Goal: Task Accomplishment & Management: Complete application form

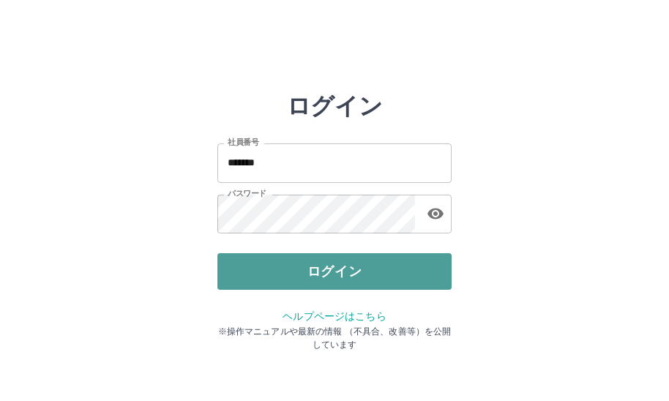
click at [349, 261] on button "ログイン" at bounding box center [334, 271] width 234 height 37
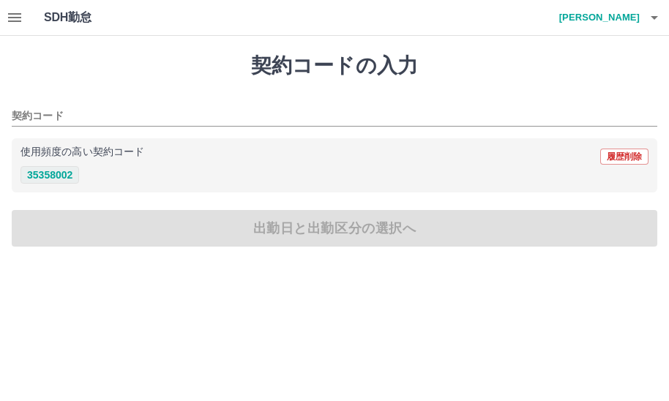
click at [57, 179] on button "35358002" at bounding box center [50, 175] width 59 height 18
type input "********"
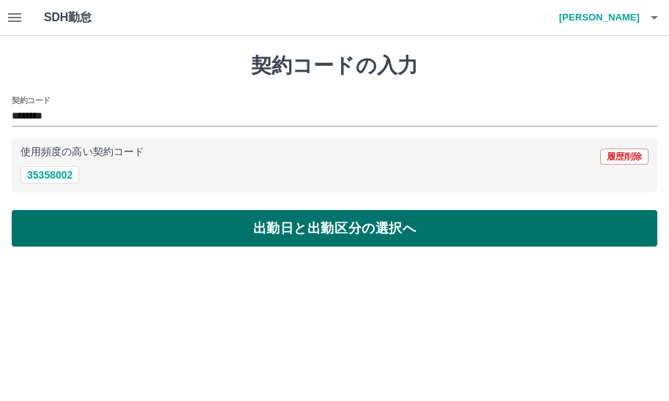
click at [83, 226] on button "出勤日と出勤区分の選択へ" at bounding box center [335, 228] width 646 height 37
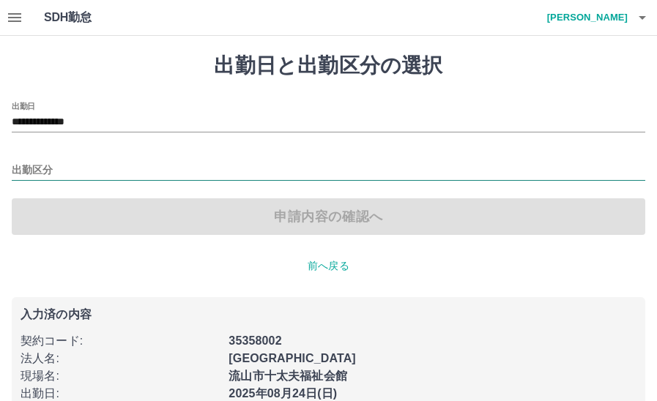
click at [137, 175] on input "出勤区分" at bounding box center [328, 171] width 633 height 18
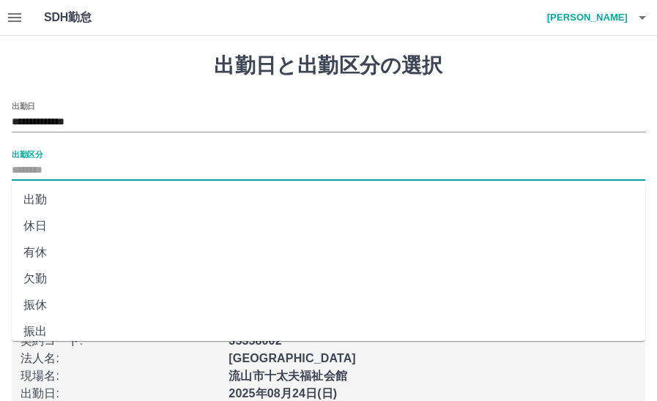
click at [124, 201] on li "出勤" at bounding box center [328, 200] width 633 height 26
type input "**"
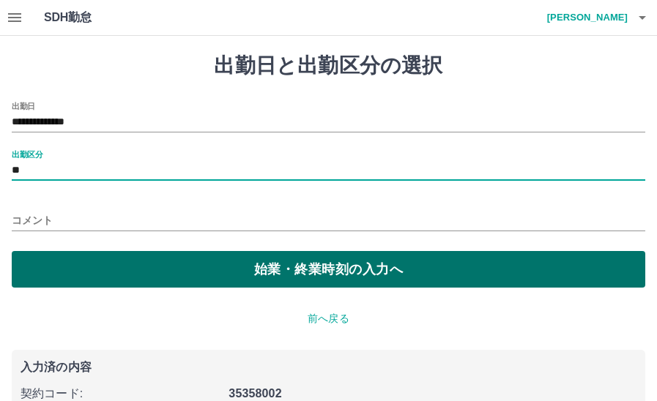
click at [146, 267] on button "始業・終業時刻の入力へ" at bounding box center [328, 269] width 633 height 37
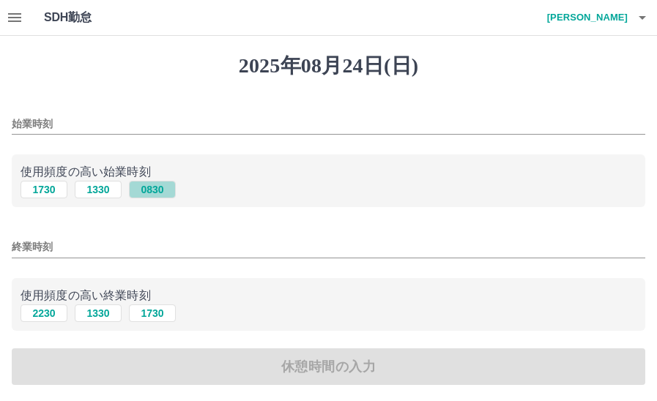
click at [145, 193] on button "0830" at bounding box center [152, 190] width 47 height 18
type input "****"
click at [153, 313] on button "1730" at bounding box center [152, 314] width 47 height 18
type input "****"
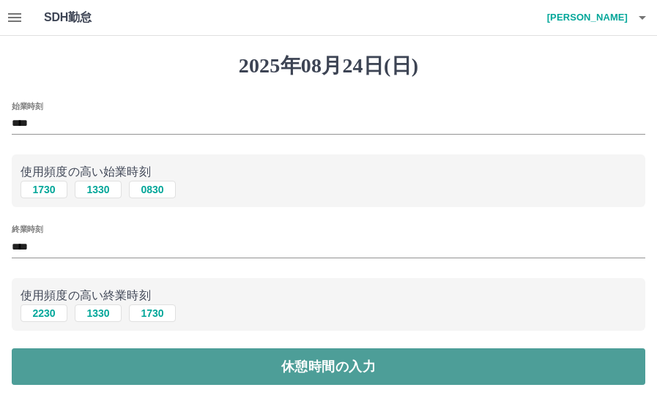
click at [177, 372] on button "休憩時間の入力" at bounding box center [328, 367] width 633 height 37
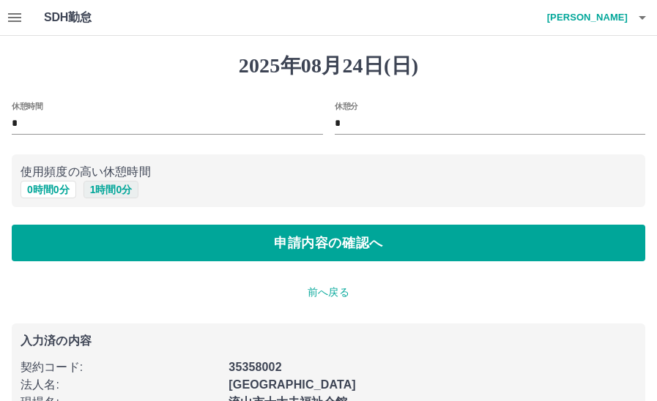
click at [105, 189] on button "1 時間 0 分" at bounding box center [111, 190] width 56 height 18
type input "*"
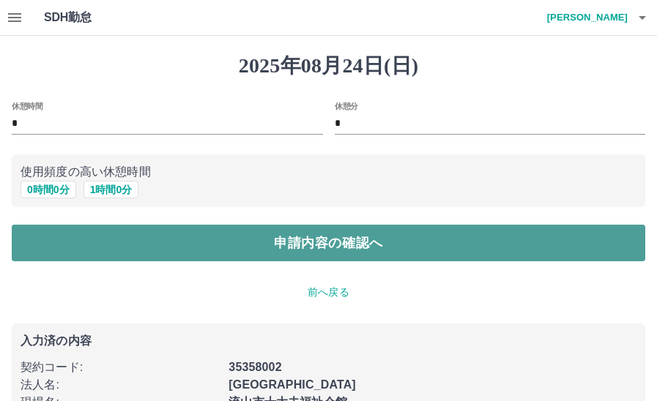
click at [165, 239] on button "申請内容の確認へ" at bounding box center [328, 243] width 633 height 37
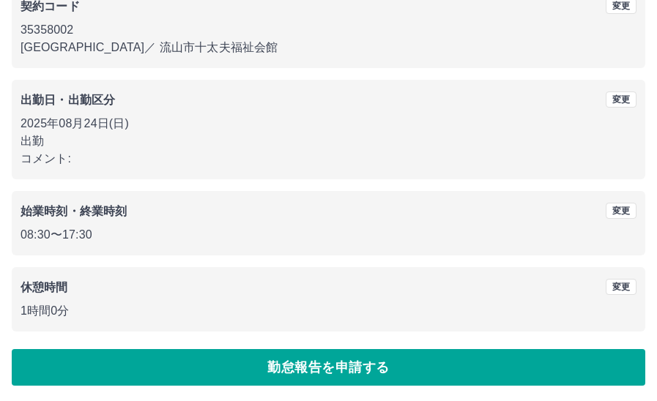
scroll to position [146, 0]
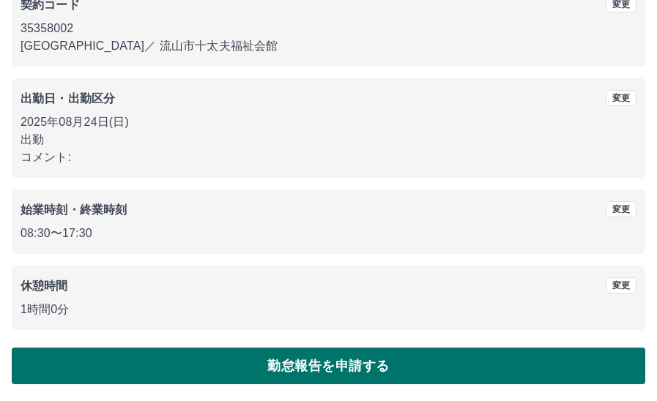
click at [187, 372] on button "勤怠報告を申請する" at bounding box center [328, 366] width 633 height 37
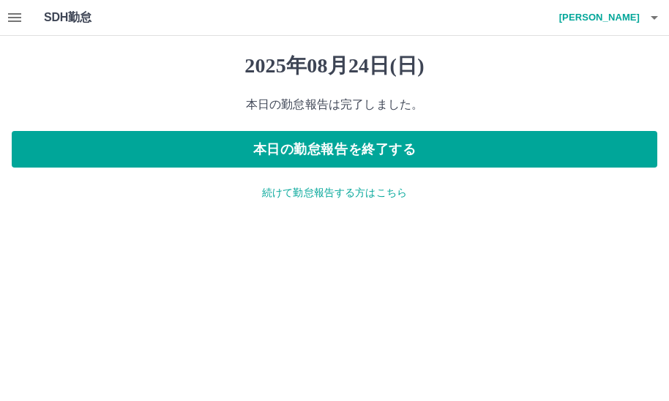
click at [20, 21] on icon "button" at bounding box center [14, 17] width 13 height 9
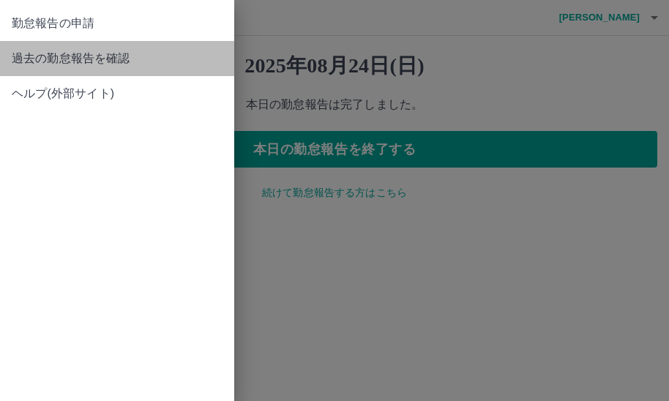
click at [48, 53] on span "過去の勤怠報告を確認" at bounding box center [117, 59] width 211 height 18
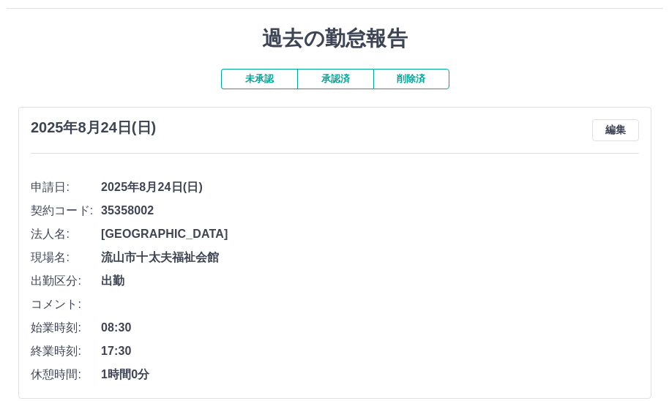
scroll to position [18, 0]
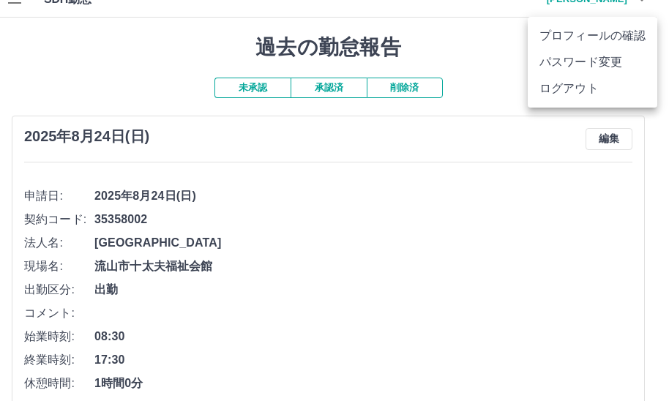
click at [620, 87] on li "ログアウト" at bounding box center [593, 88] width 130 height 26
